Goal: Contribute content: Contribute content

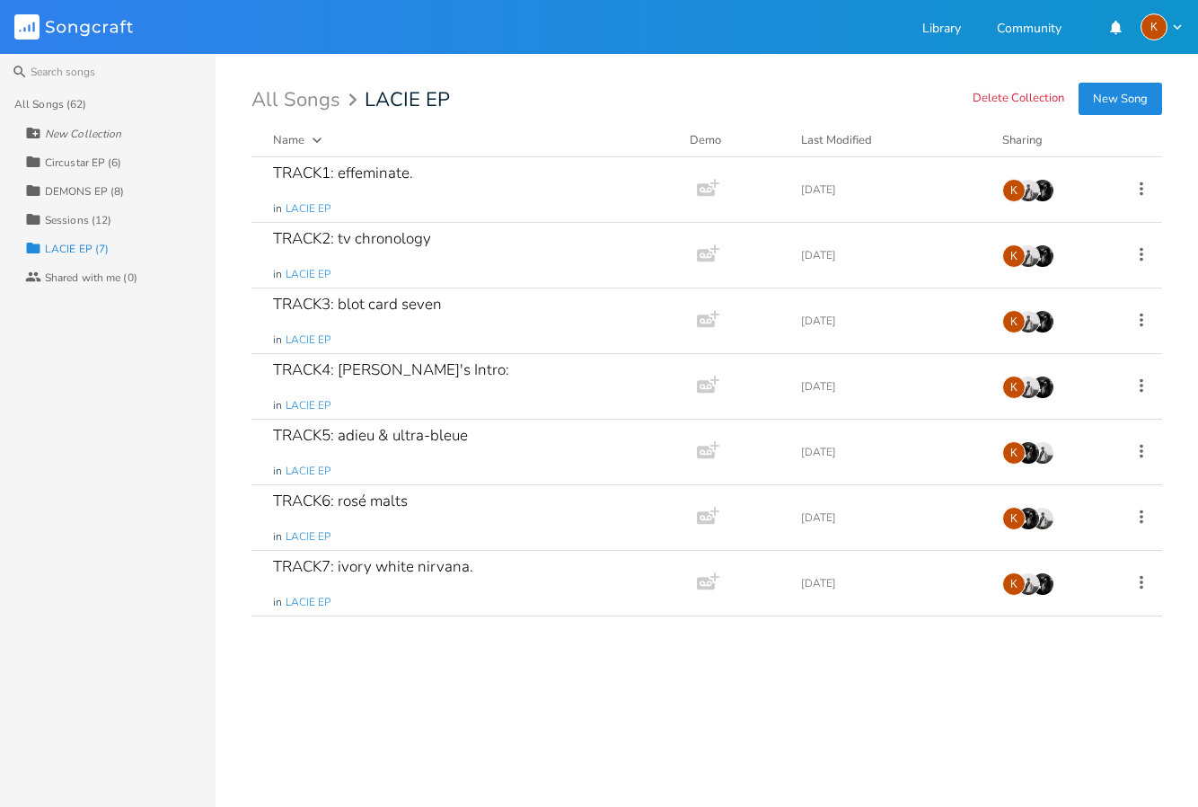
click at [93, 186] on div "DEMONS EP (8)" at bounding box center [84, 191] width 79 height 11
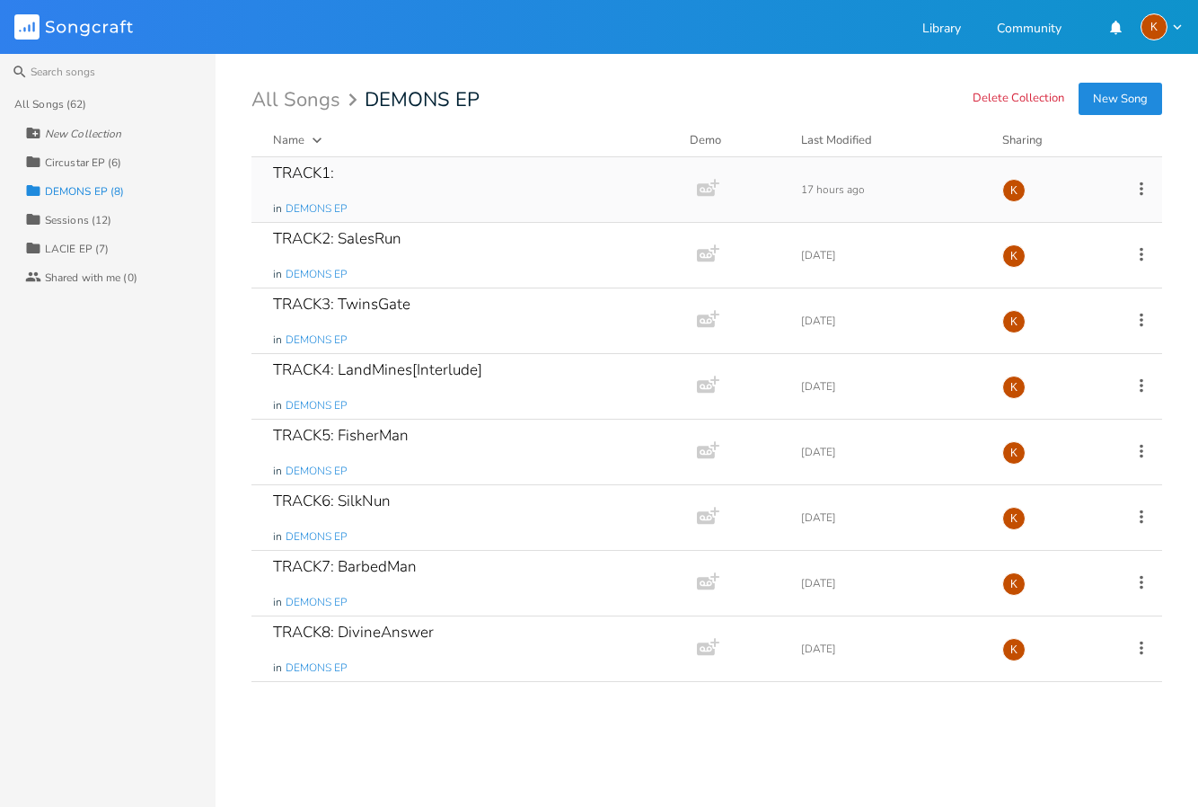
click at [1140, 191] on icon at bounding box center [1142, 189] width 20 height 20
click at [1056, 221] on span "Edit Rename" at bounding box center [1032, 216] width 57 height 13
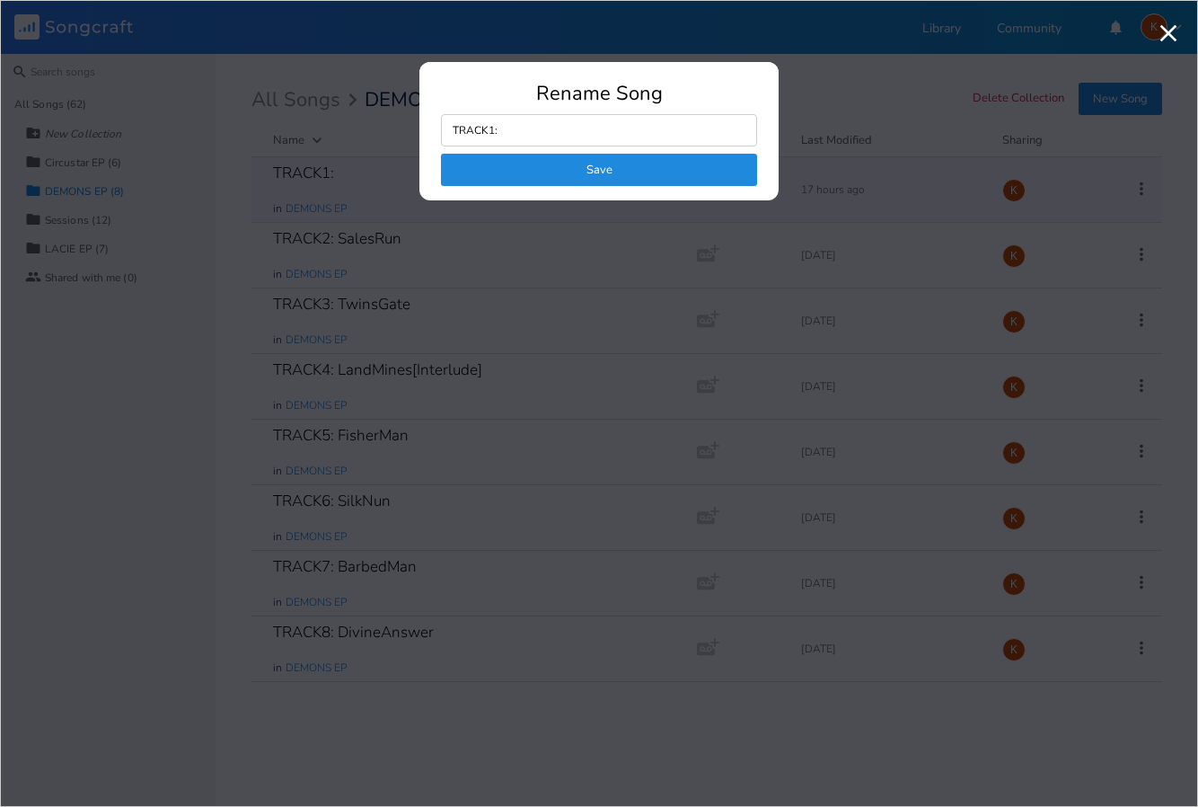
click at [588, 112] on div "Rename Song TRACK1: Save" at bounding box center [598, 142] width 359 height 117
click at [566, 129] on input "TRACK1:" at bounding box center [599, 130] width 316 height 32
type input "TRACK1: prophecy"
click button "Save" at bounding box center [599, 170] width 316 height 32
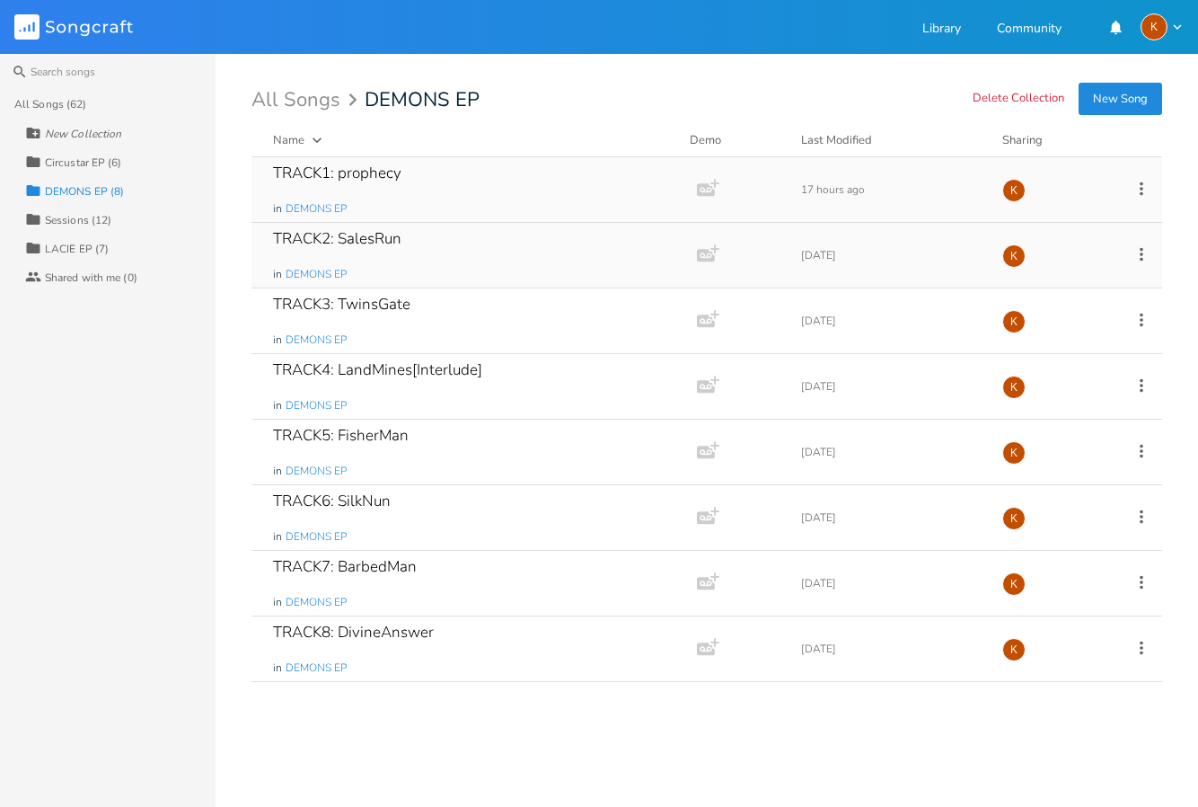
click at [1133, 254] on icon at bounding box center [1142, 254] width 20 height 20
click at [1096, 286] on li "Edit Rename" at bounding box center [1069, 282] width 144 height 31
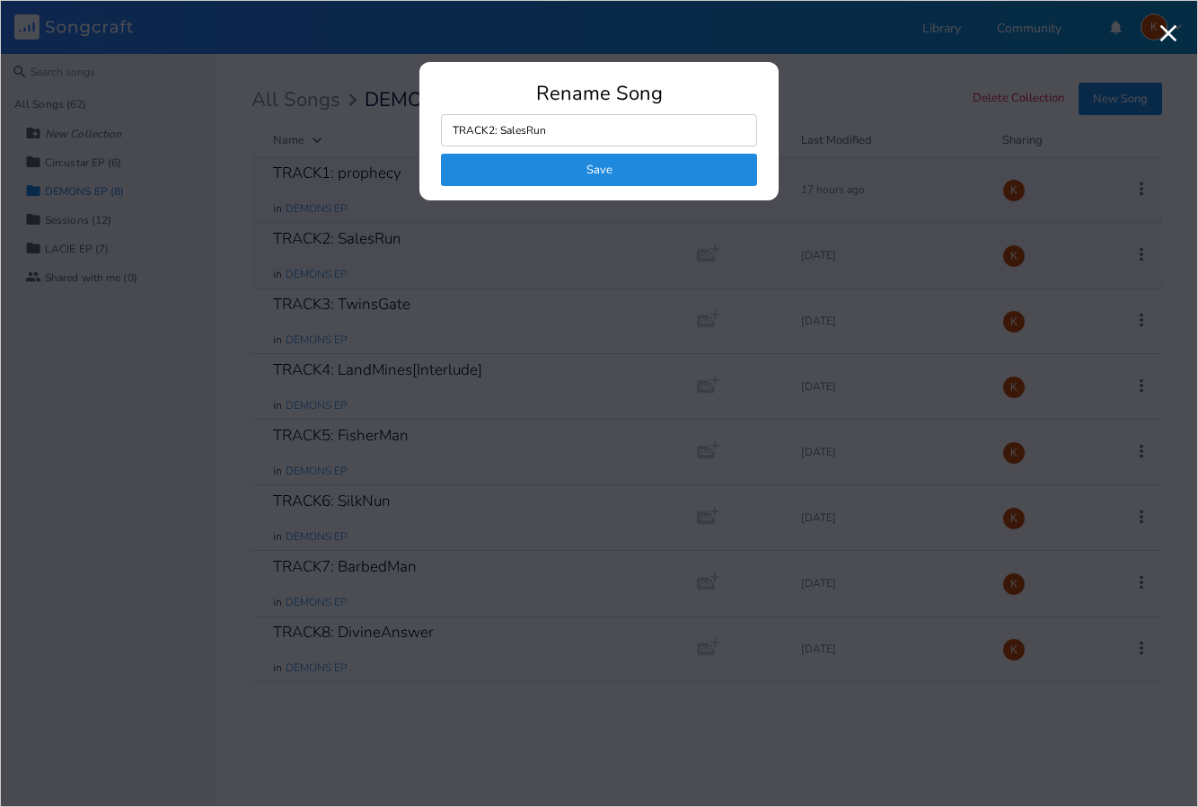
click at [616, 120] on input "TRACK2: SalesRun" at bounding box center [599, 130] width 316 height 32
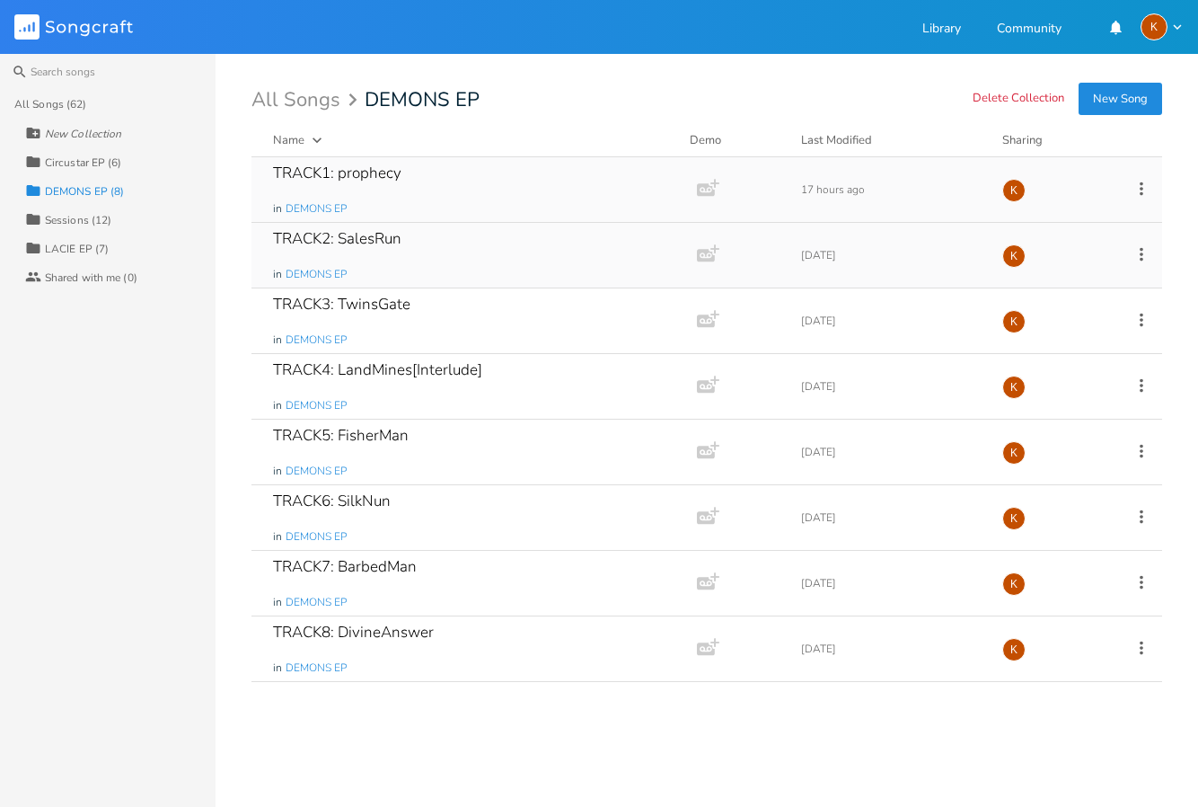
click at [1138, 182] on icon at bounding box center [1142, 189] width 20 height 20
click at [1065, 221] on li "Edit Rename" at bounding box center [1069, 216] width 144 height 31
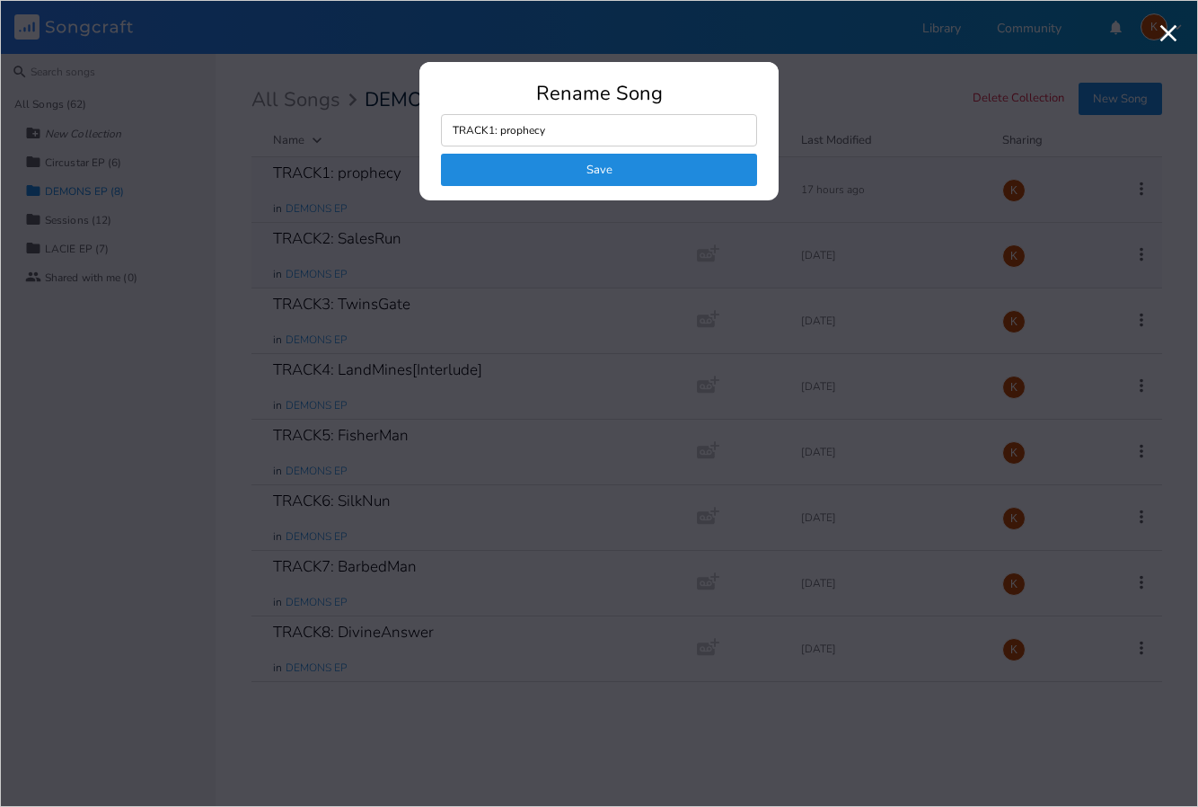
click at [505, 134] on input "TRACK1: prophecy" at bounding box center [599, 130] width 316 height 32
type input "TRACK1: thisProphecy"
click button "Save" at bounding box center [599, 170] width 316 height 32
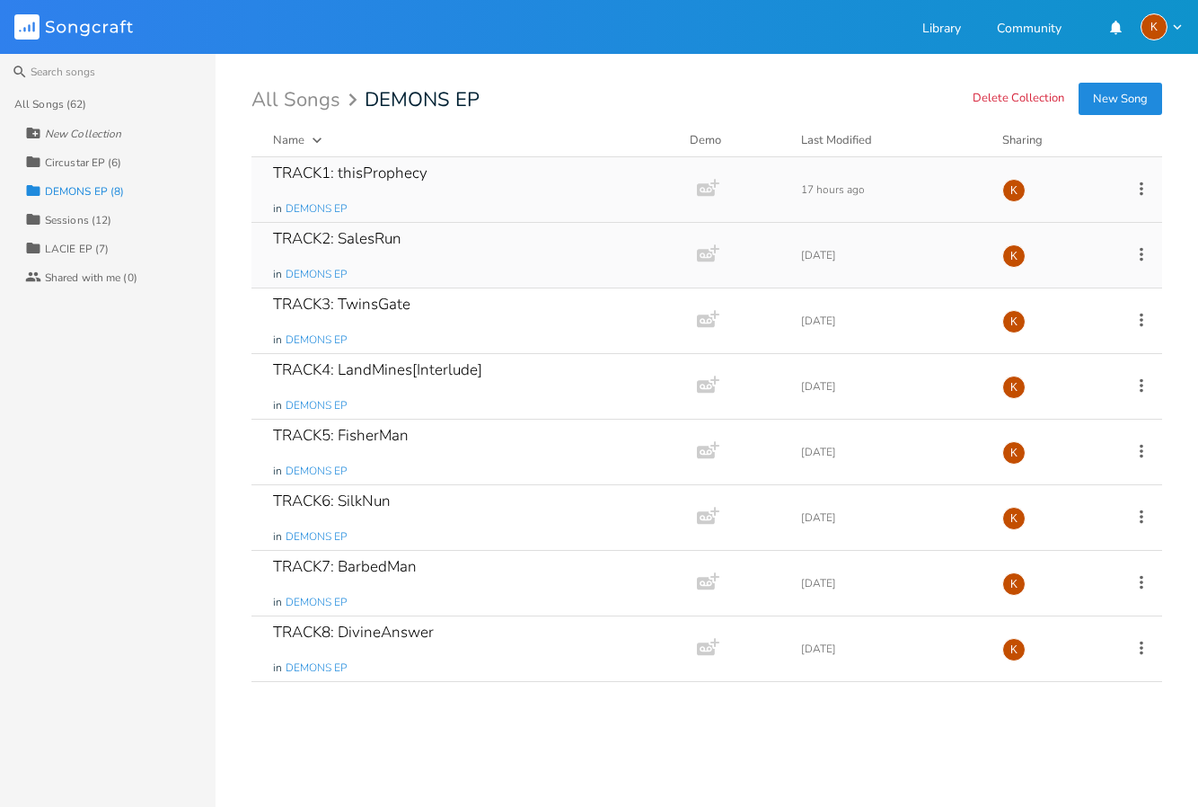
click at [1142, 250] on icon at bounding box center [1142, 253] width 4 height 13
click at [1091, 275] on li "Edit Rename" at bounding box center [1069, 282] width 144 height 31
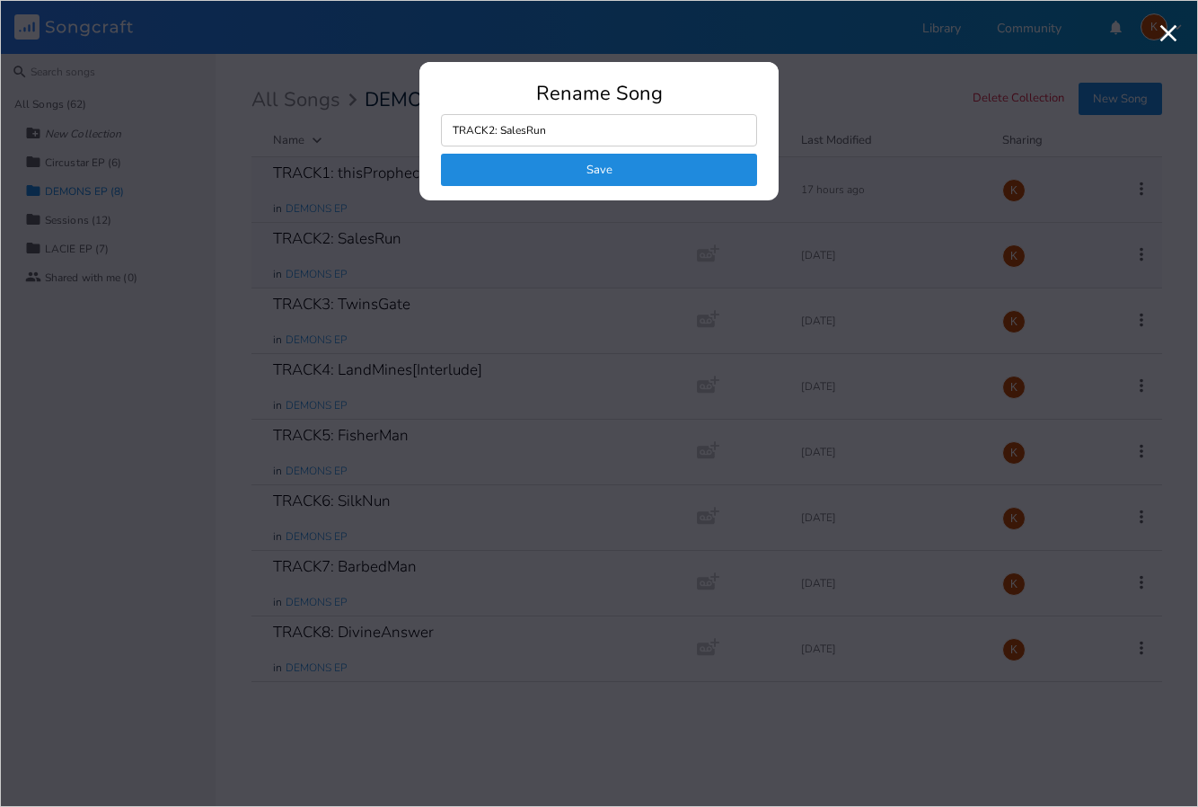
click at [569, 117] on input "TRACK2: SalesRun" at bounding box center [599, 130] width 316 height 32
drag, startPoint x: 565, startPoint y: 128, endPoint x: 499, endPoint y: 130, distance: 65.6
click at [499, 130] on input "TRACK2: SalesRun" at bounding box center [599, 130] width 316 height 32
type input "TRACK2: out of Jubilation"
click button "Save" at bounding box center [599, 170] width 316 height 32
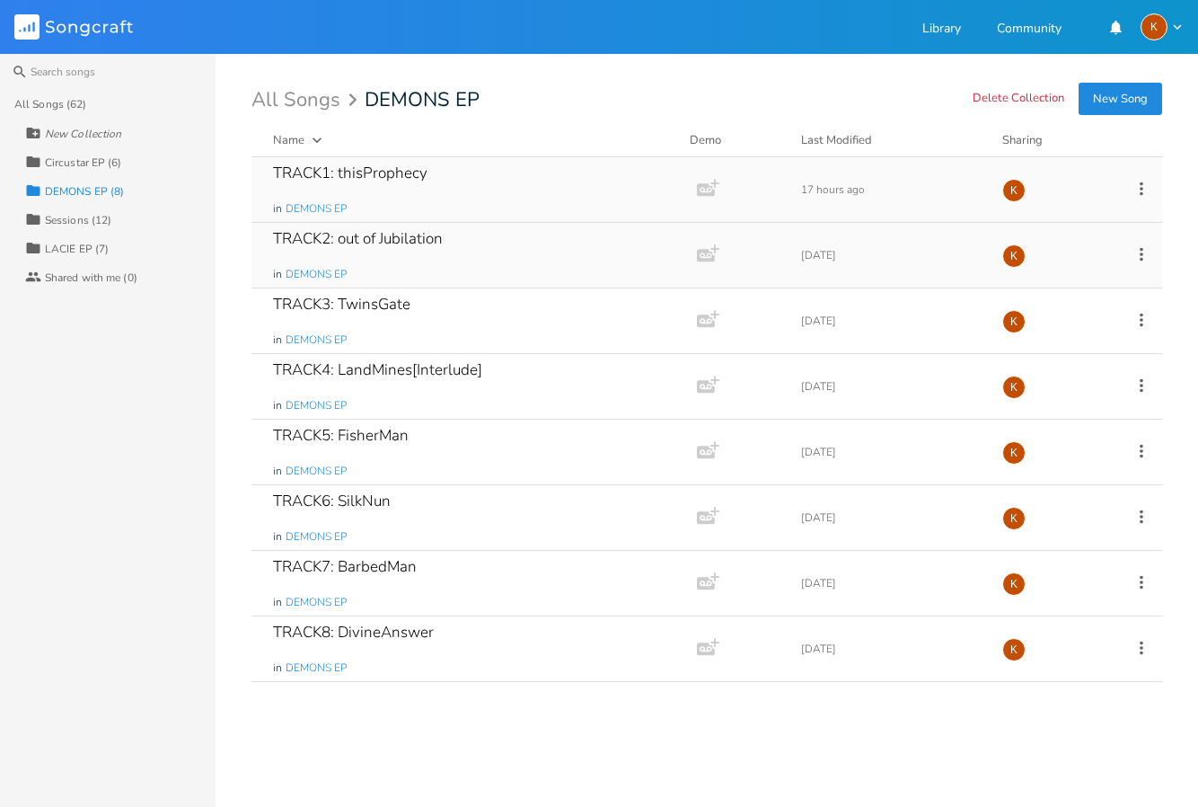
click at [1146, 247] on icon at bounding box center [1142, 254] width 20 height 20
click at [1117, 274] on li "Edit Rename" at bounding box center [1069, 282] width 144 height 31
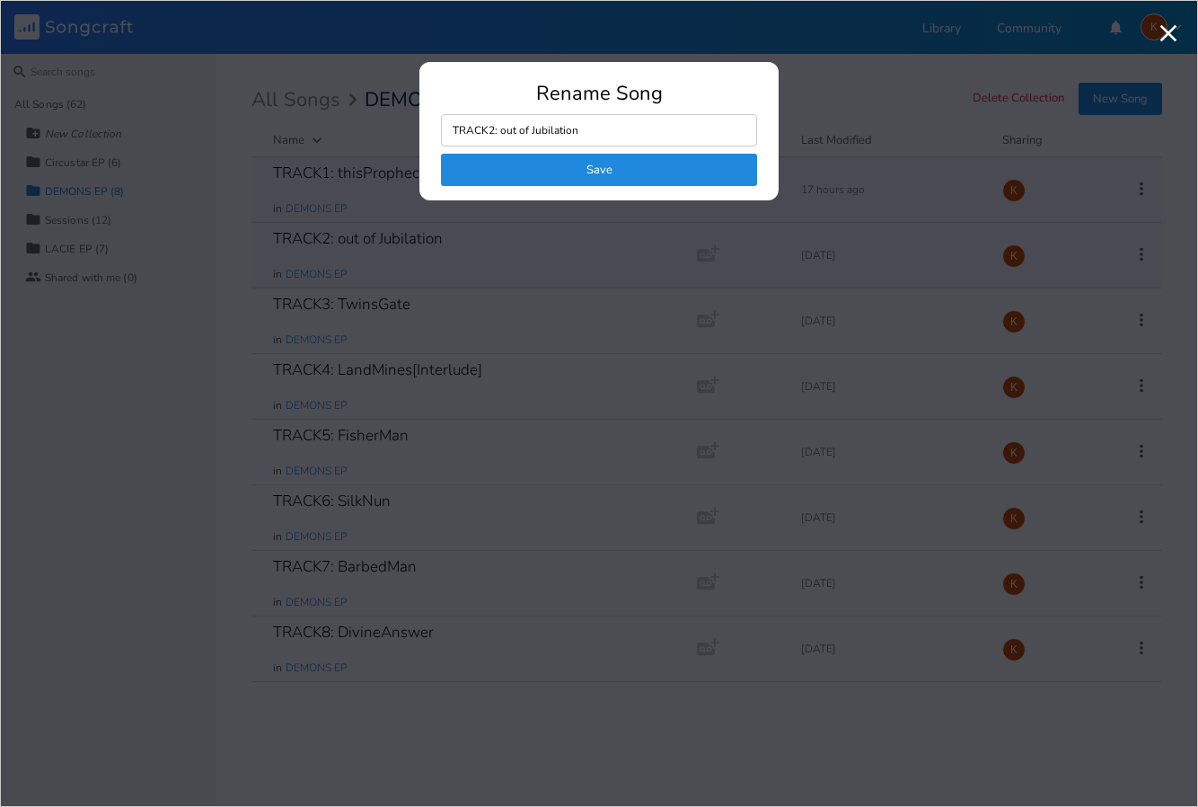
click at [530, 134] on input "TRACK2: out of Jubilation" at bounding box center [599, 130] width 316 height 32
click at [525, 132] on input "TRACK2: out of Jubilation" at bounding box center [599, 130] width 316 height 32
type input "TRACK2: ran out of Jubilation"
click button "Save" at bounding box center [599, 170] width 316 height 32
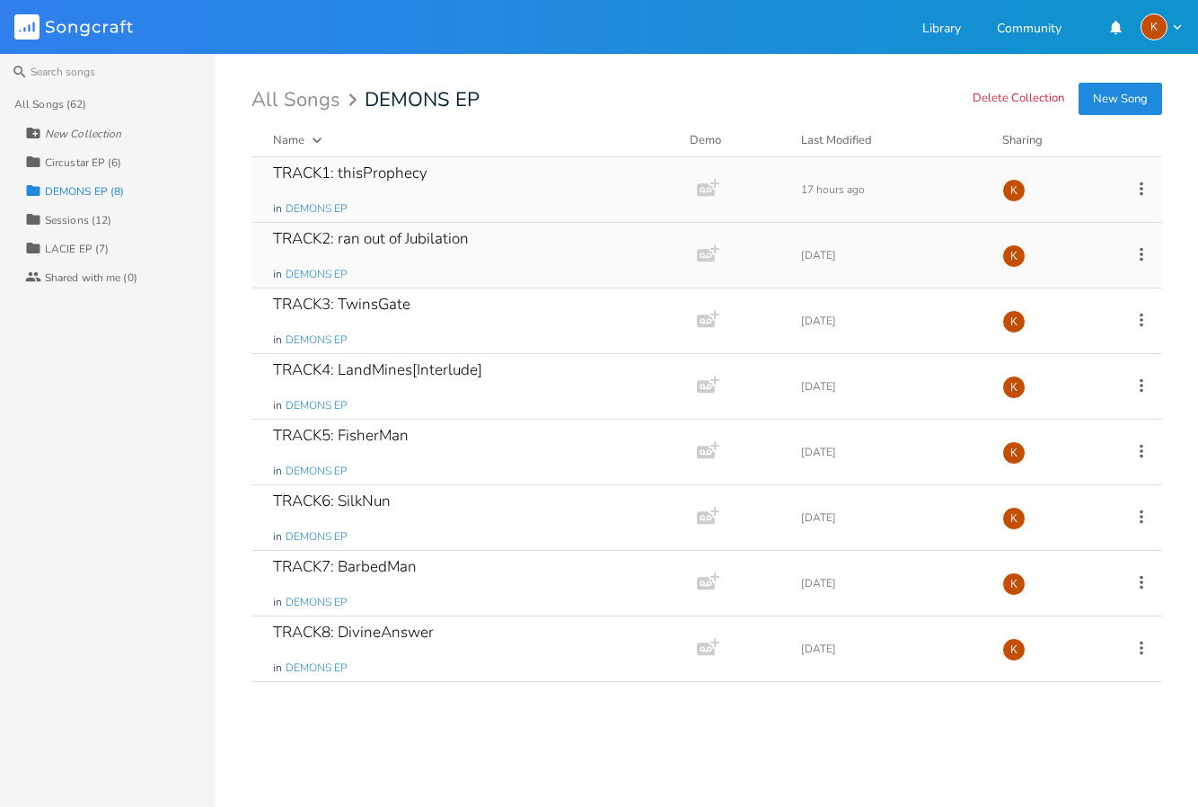
click at [1148, 186] on icon at bounding box center [1142, 189] width 20 height 20
click at [1089, 213] on li "Edit Rename" at bounding box center [1069, 216] width 144 height 31
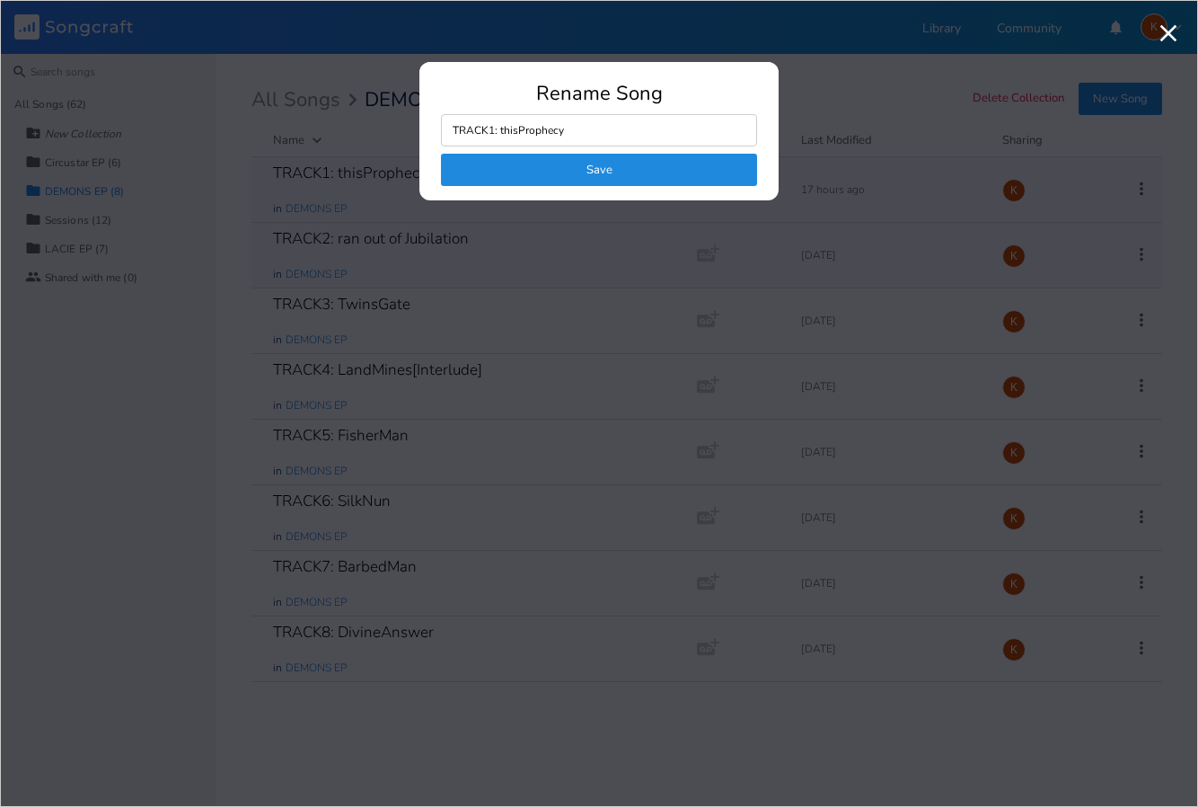
click at [521, 130] on input "TRACK1: thisProphecy" at bounding box center [599, 130] width 316 height 32
type input "TRACK1: WasProphecy"
click button "Save" at bounding box center [599, 170] width 316 height 32
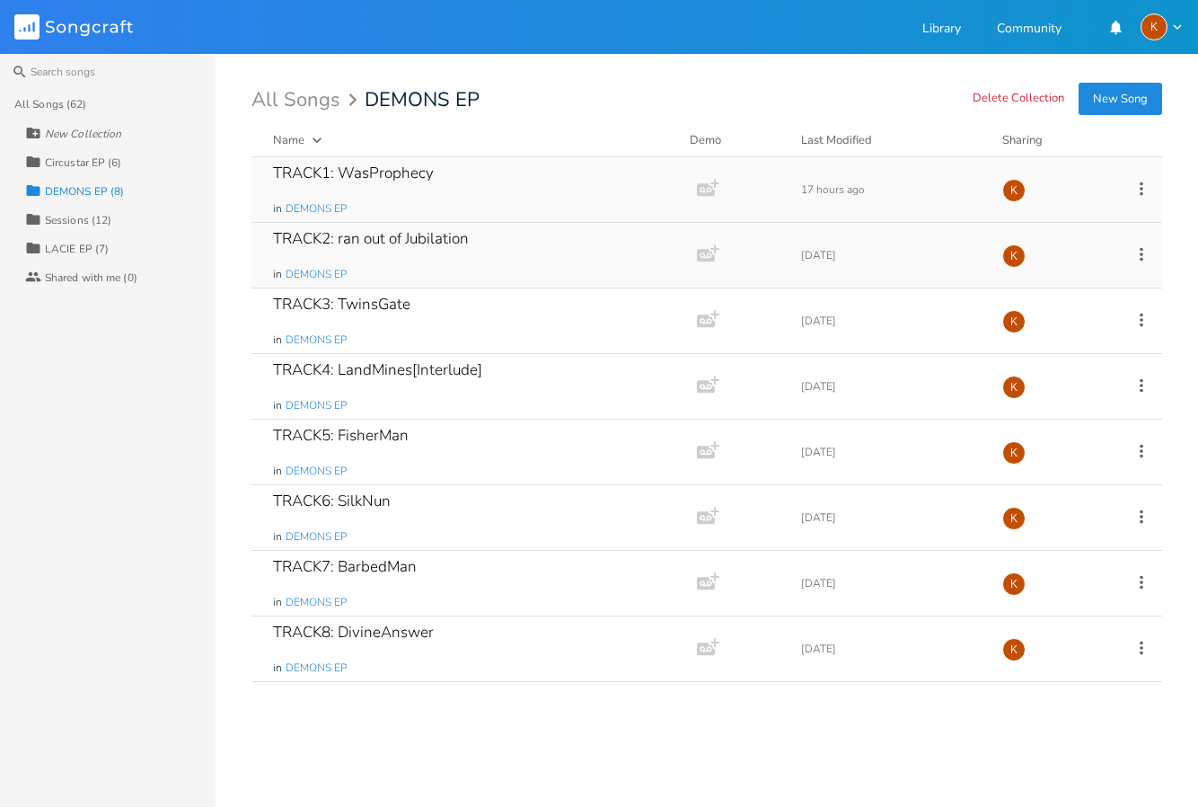
click at [1151, 258] on div "TRACK2: ran out of Jubilation in DEMONS EP Add Demo [DATE] K" at bounding box center [706, 256] width 911 height 66
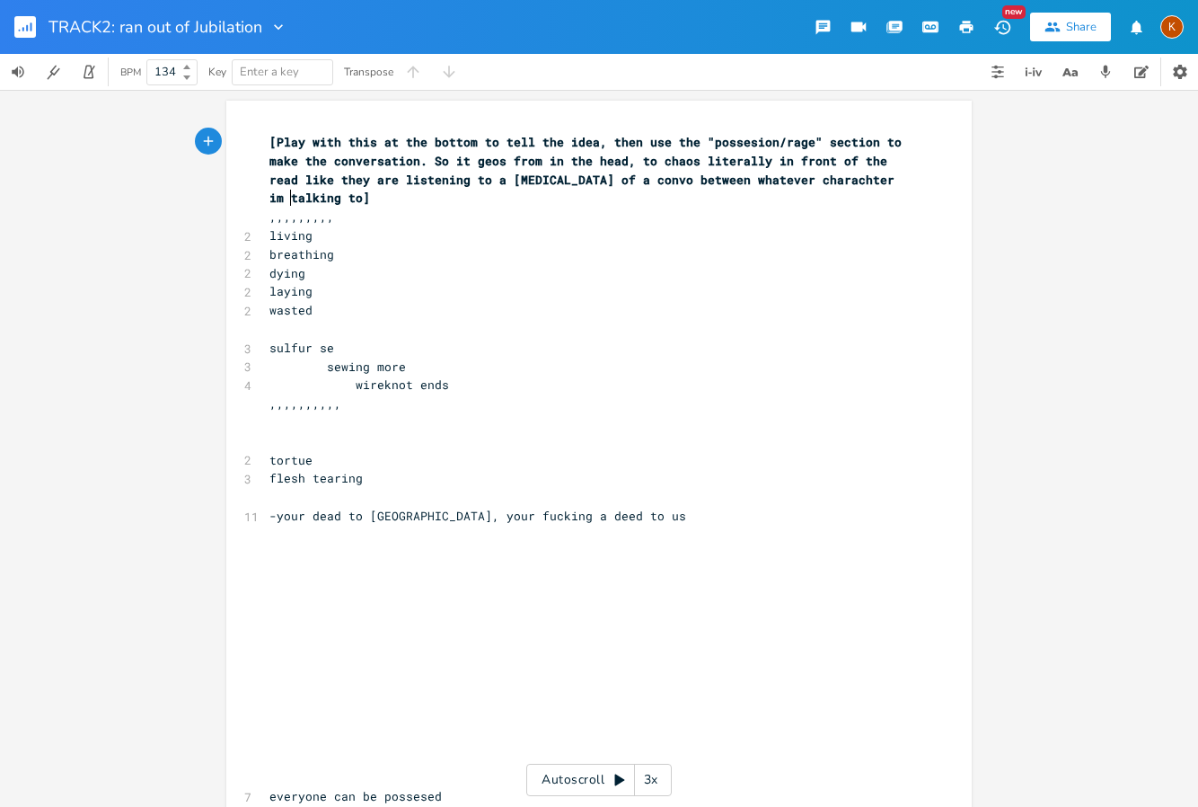
click at [20, 29] on rect "button" at bounding box center [25, 27] width 22 height 22
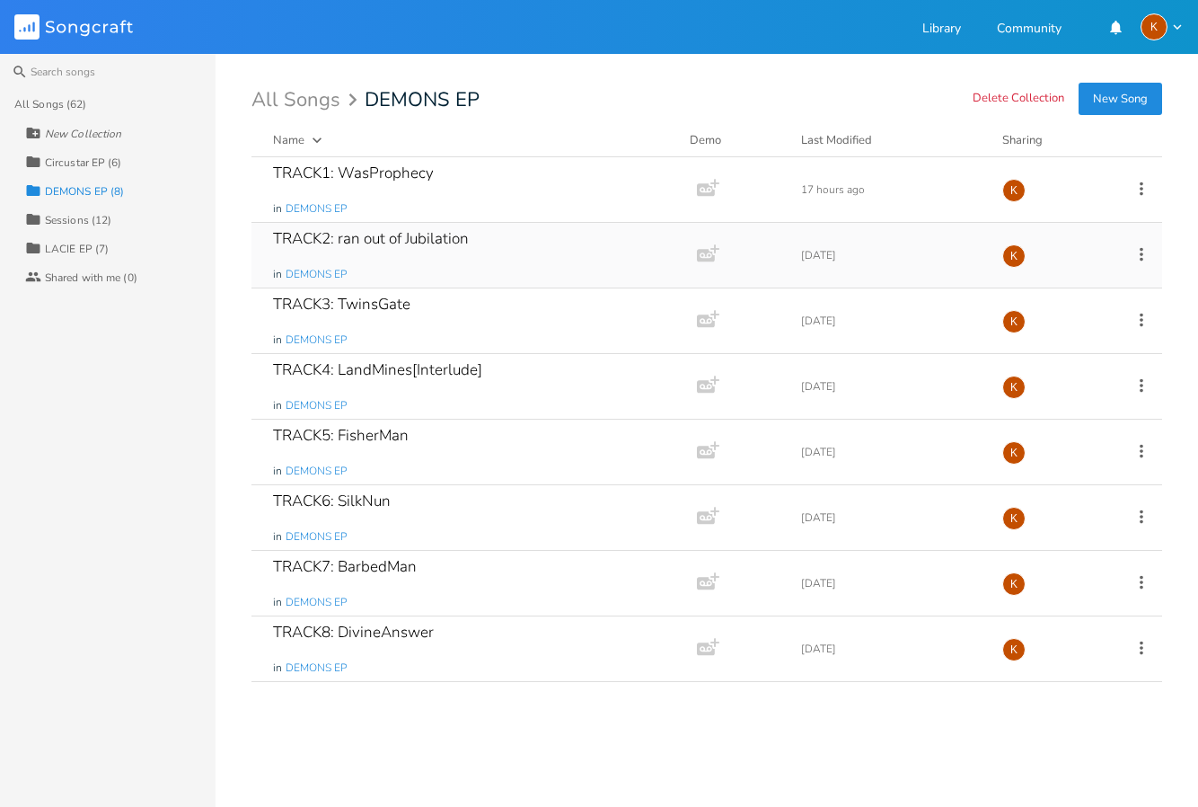
click at [1137, 251] on icon at bounding box center [1142, 254] width 20 height 20
click at [1079, 268] on li "Edit Rename" at bounding box center [1069, 282] width 144 height 31
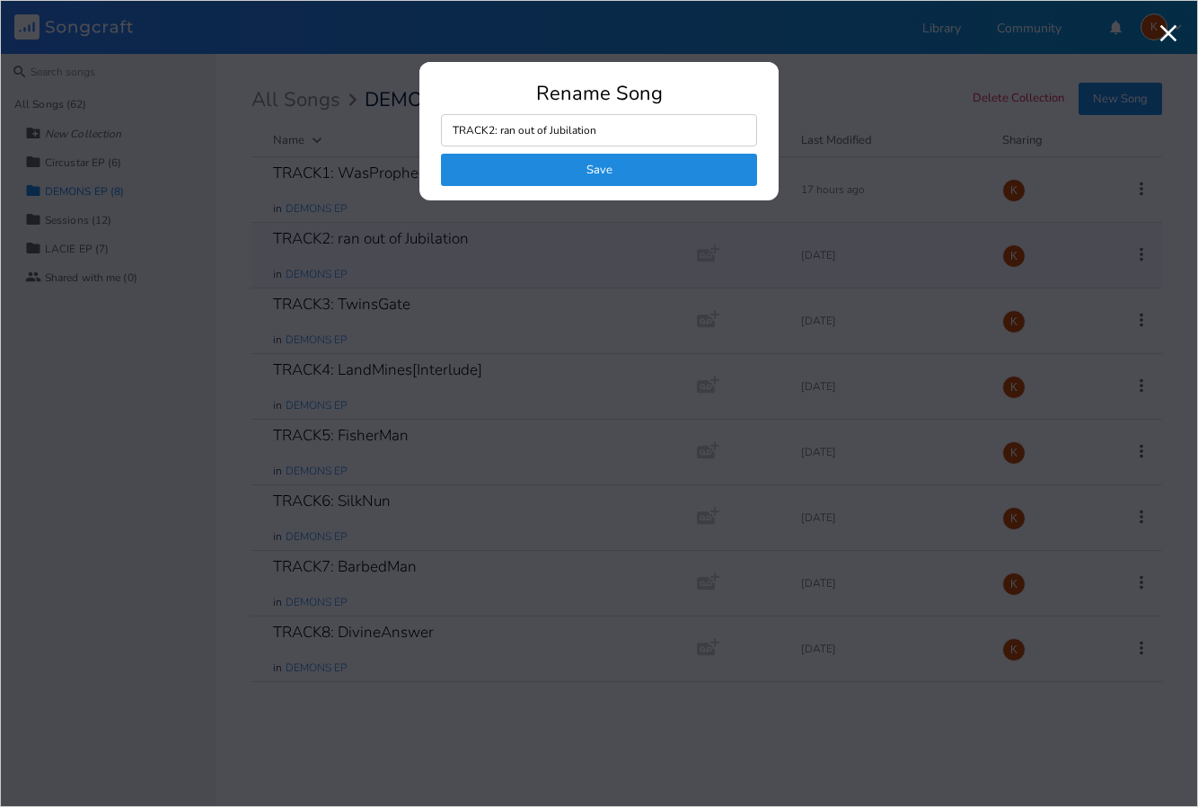
click at [543, 124] on input "TRACK2: ran out of Jubilation" at bounding box center [599, 130] width 316 height 32
type input "TRACK2: FromJubilation"
click button "Save" at bounding box center [599, 170] width 316 height 32
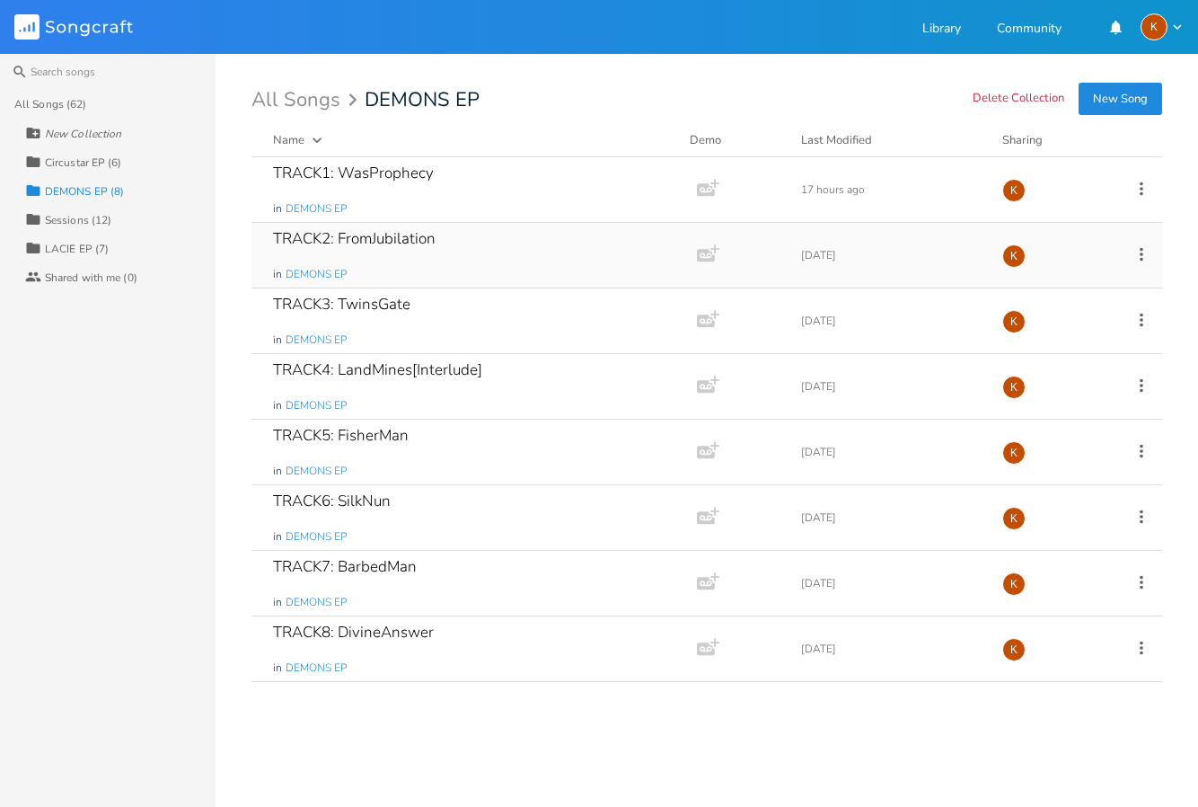
click at [1151, 253] on icon at bounding box center [1142, 254] width 20 height 20
click at [1060, 283] on span "Edit Rename" at bounding box center [1032, 282] width 57 height 13
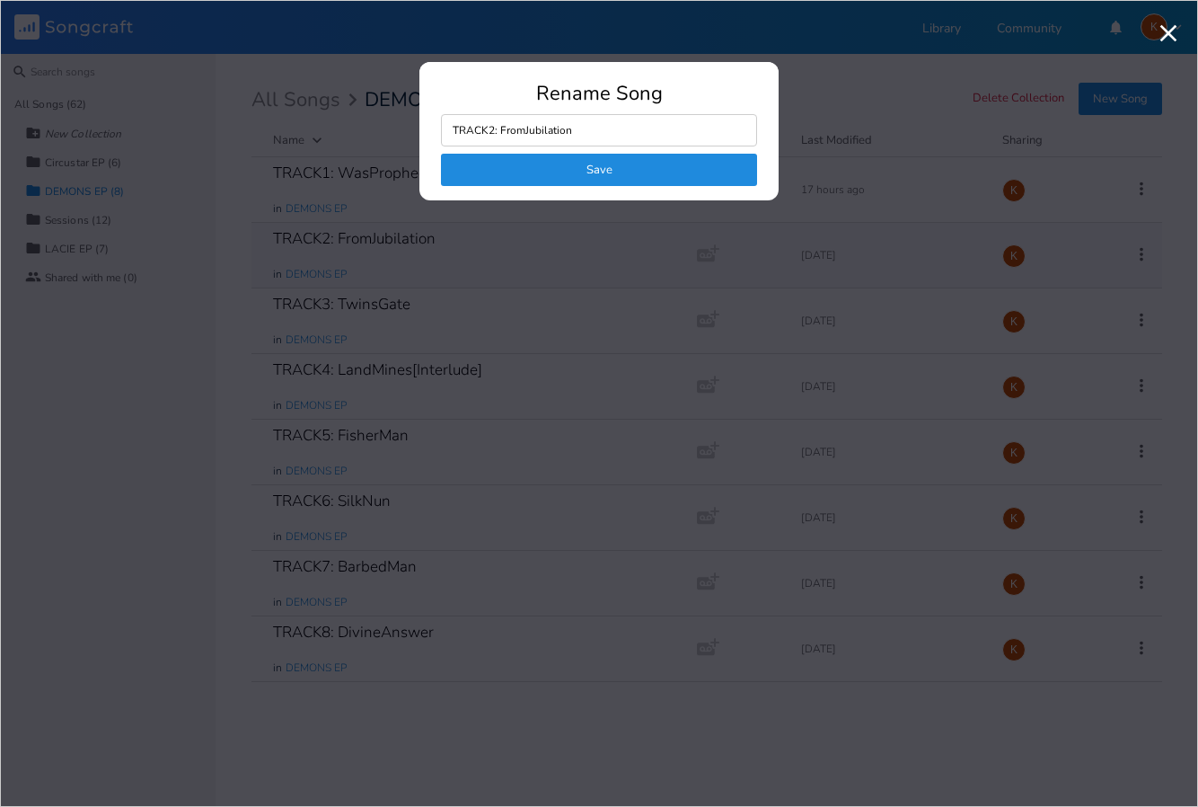
click at [583, 122] on input "TRACK2: FromJubilation" at bounding box center [599, 130] width 316 height 32
drag, startPoint x: 595, startPoint y: 137, endPoint x: 500, endPoint y: 142, distance: 94.4
click at [500, 142] on input "TRACK2: FromJubilation" at bounding box center [599, 130] width 316 height 32
type input "TRACK2: Run from Jubilation"
click button "Save" at bounding box center [599, 170] width 316 height 32
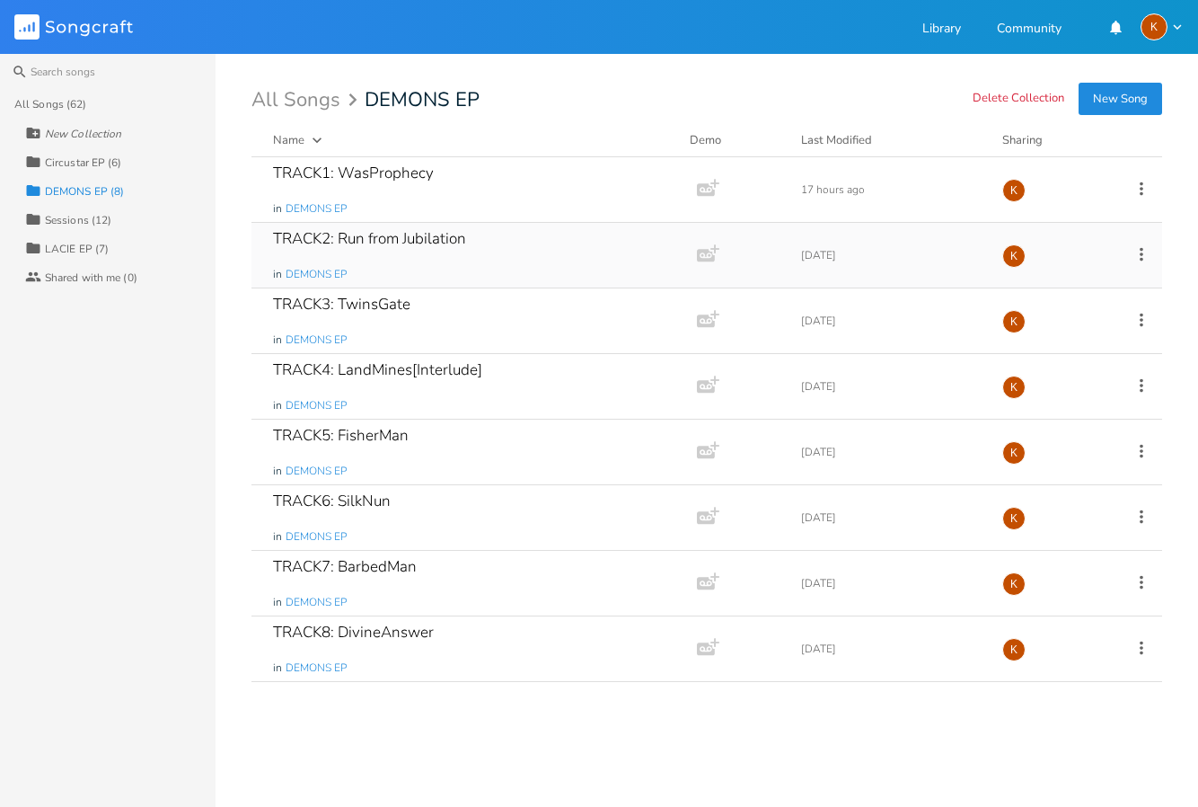
click at [195, 182] on div "Collection DEMONS EP (8)" at bounding box center [120, 190] width 190 height 29
click at [517, 194] on div "TRACK1: WasProphecy in DEMONS EP" at bounding box center [470, 189] width 395 height 65
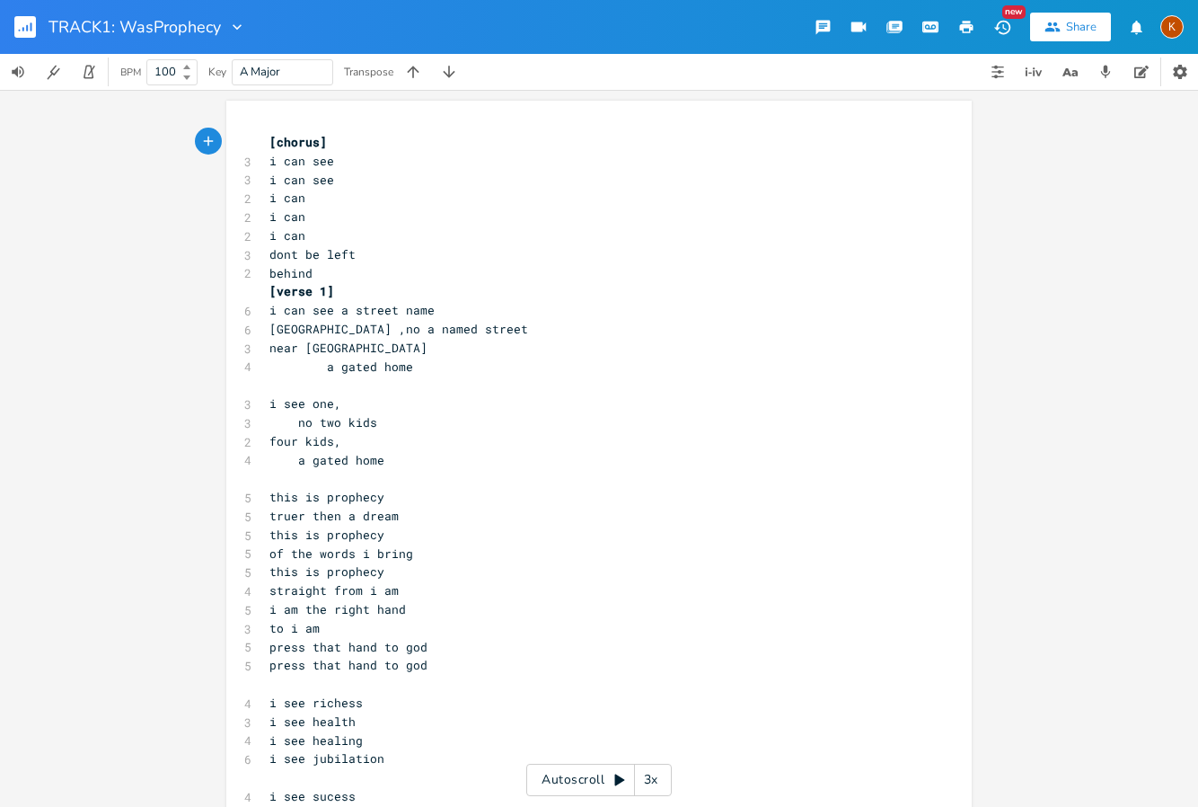
click at [30, 20] on rect "button" at bounding box center [25, 27] width 22 height 22
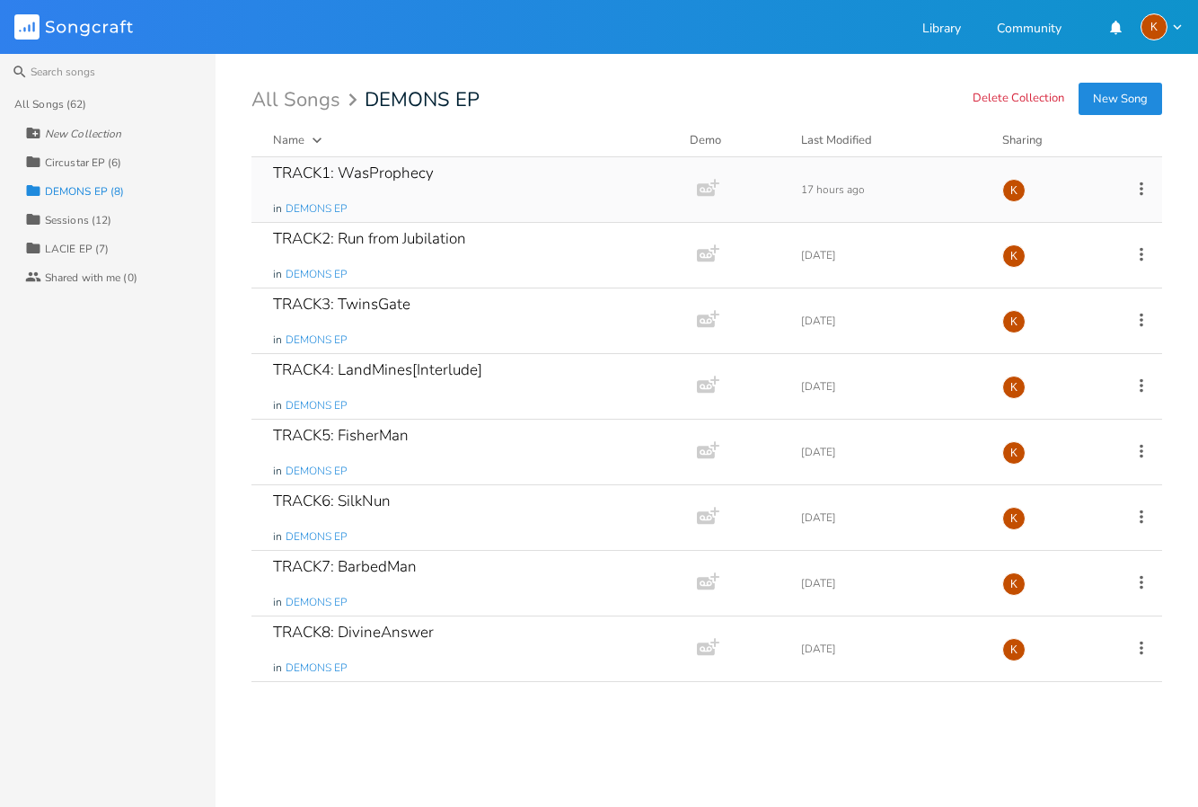
click at [508, 201] on div "TRACK1: WasProphecy in DEMONS EP" at bounding box center [470, 189] width 395 height 65
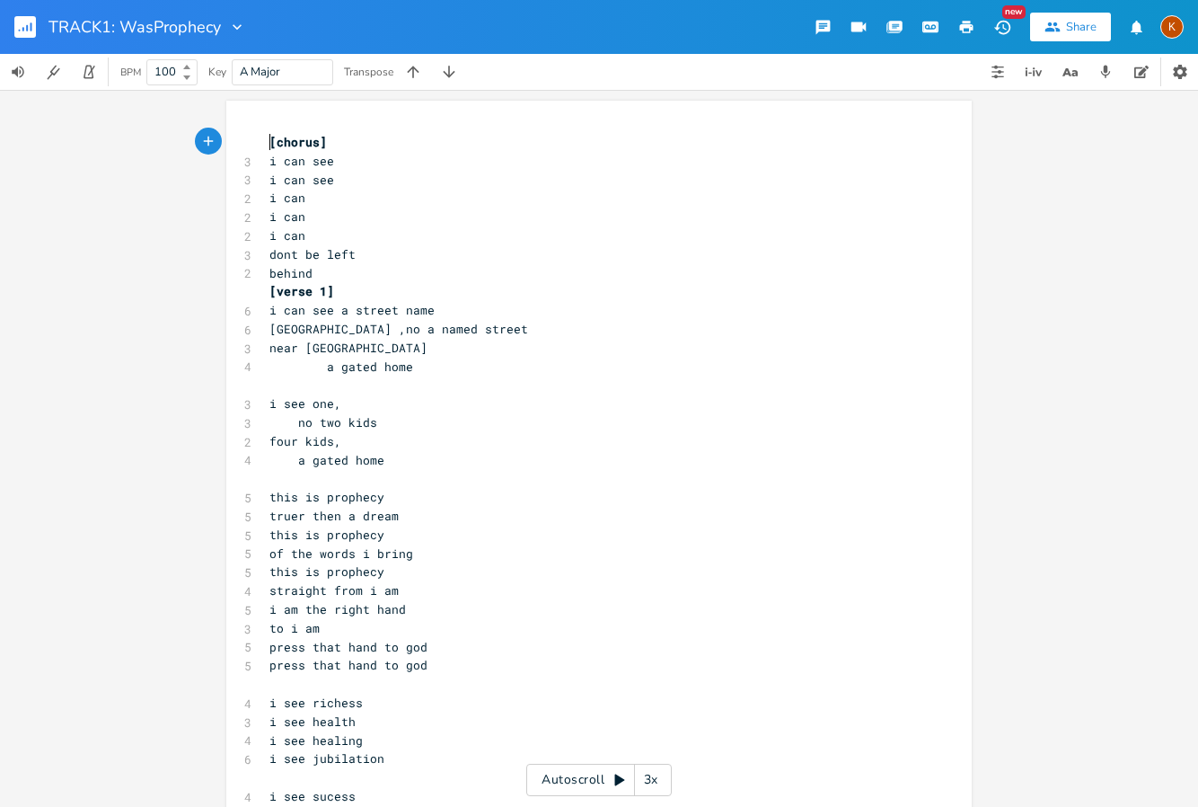
click at [266, 137] on pre "[chorus]" at bounding box center [590, 142] width 648 height 19
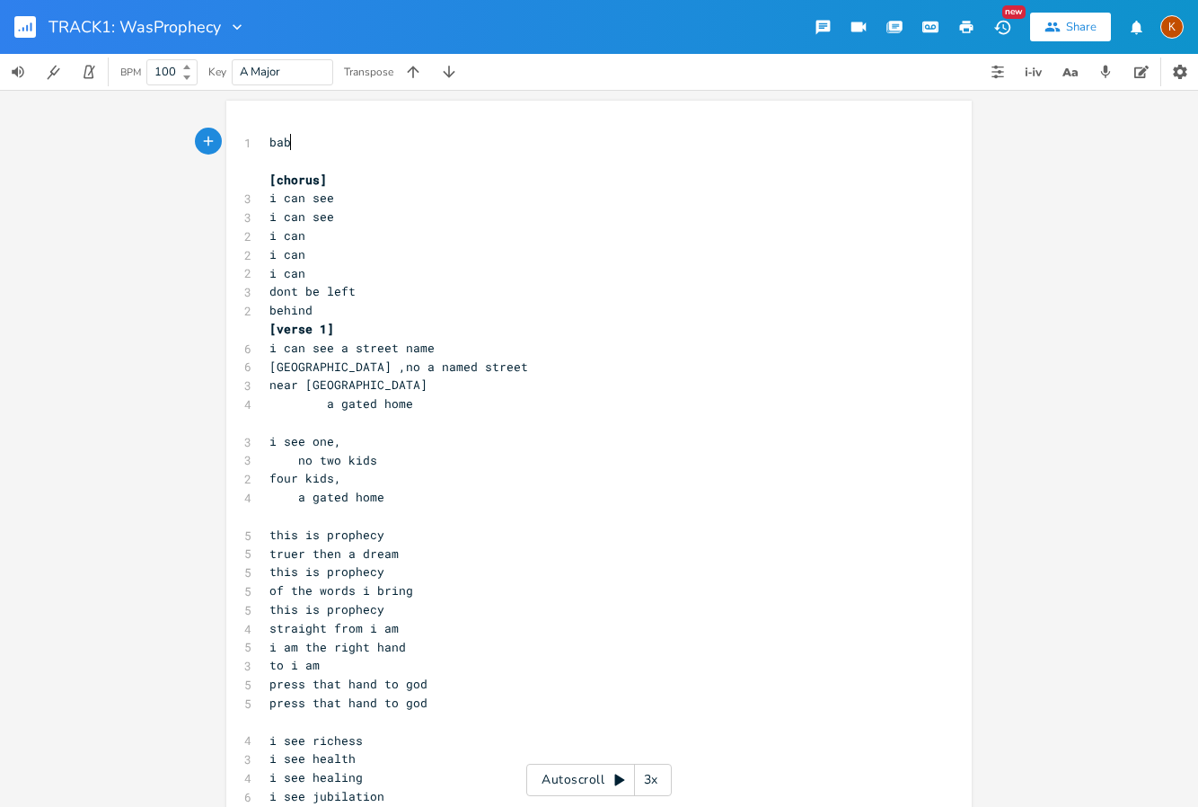
type textarea "baby"
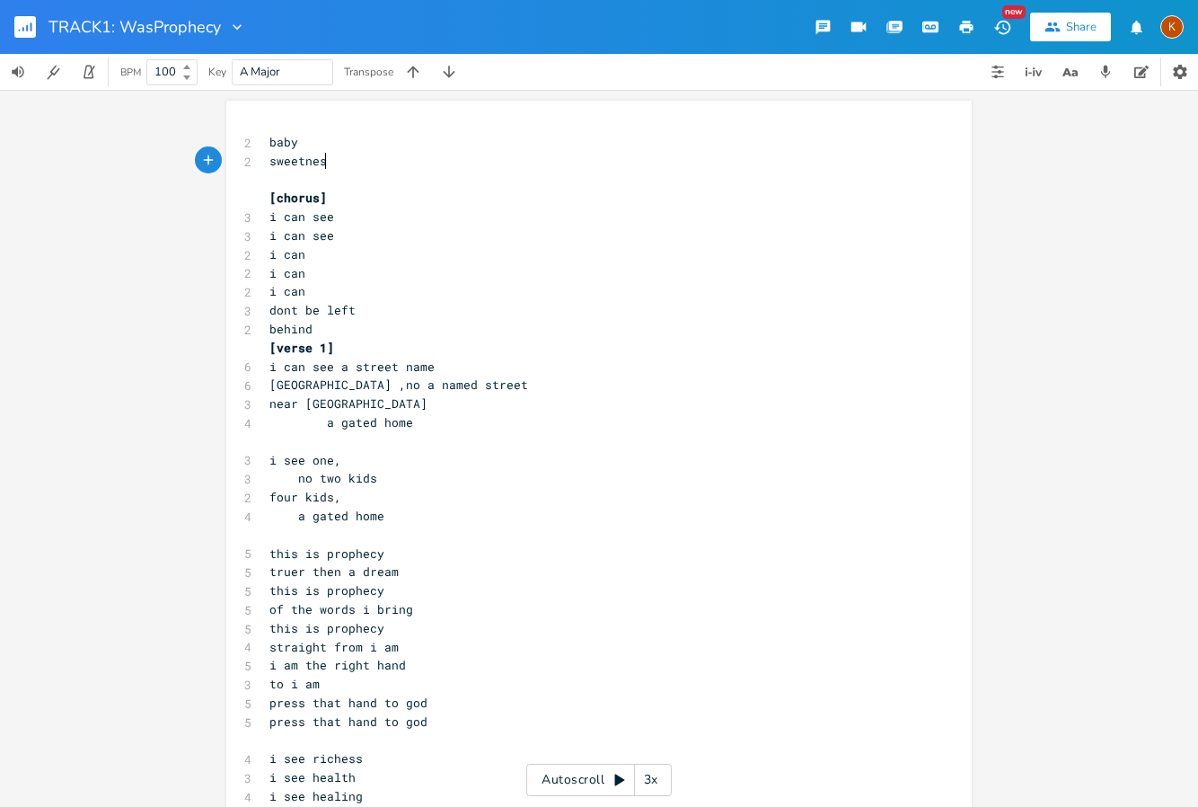
type textarea "sweetness"
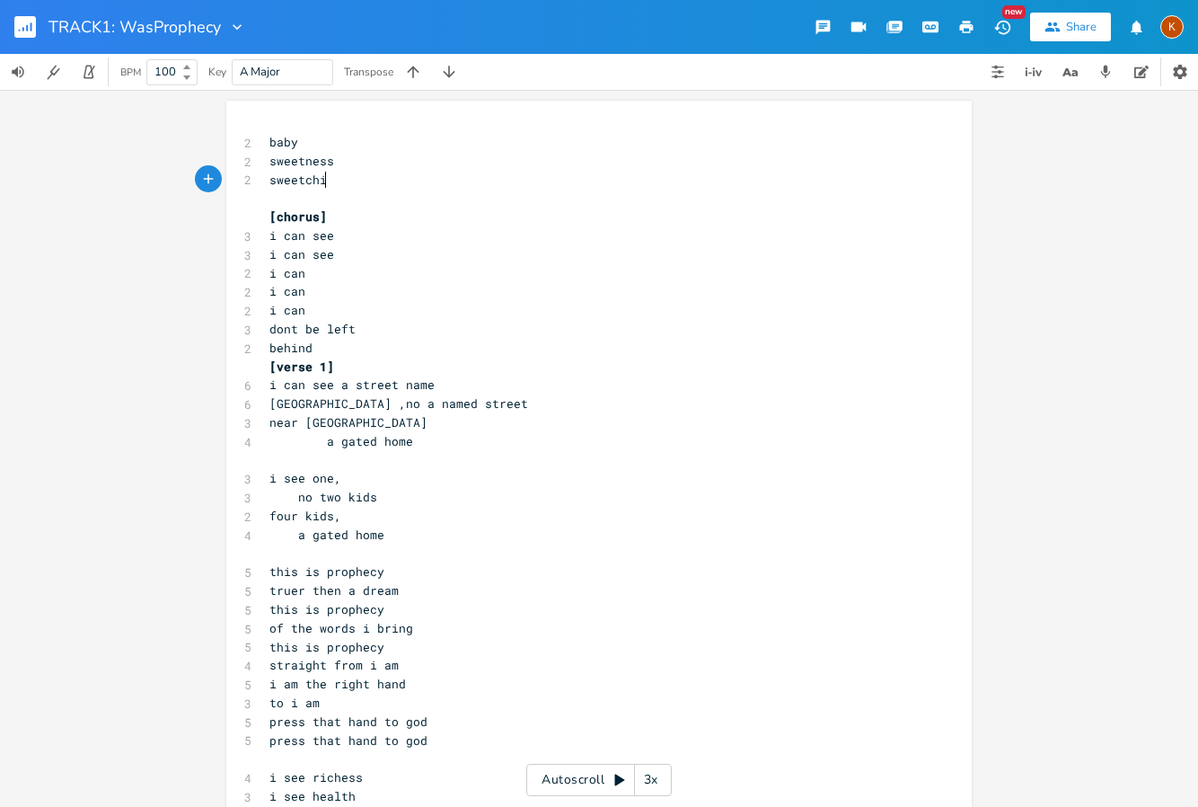
scroll to position [0, 57]
type textarea "sweetchild"
click at [21, 16] on rect "button" at bounding box center [25, 27] width 22 height 22
